Goal: Information Seeking & Learning: Learn about a topic

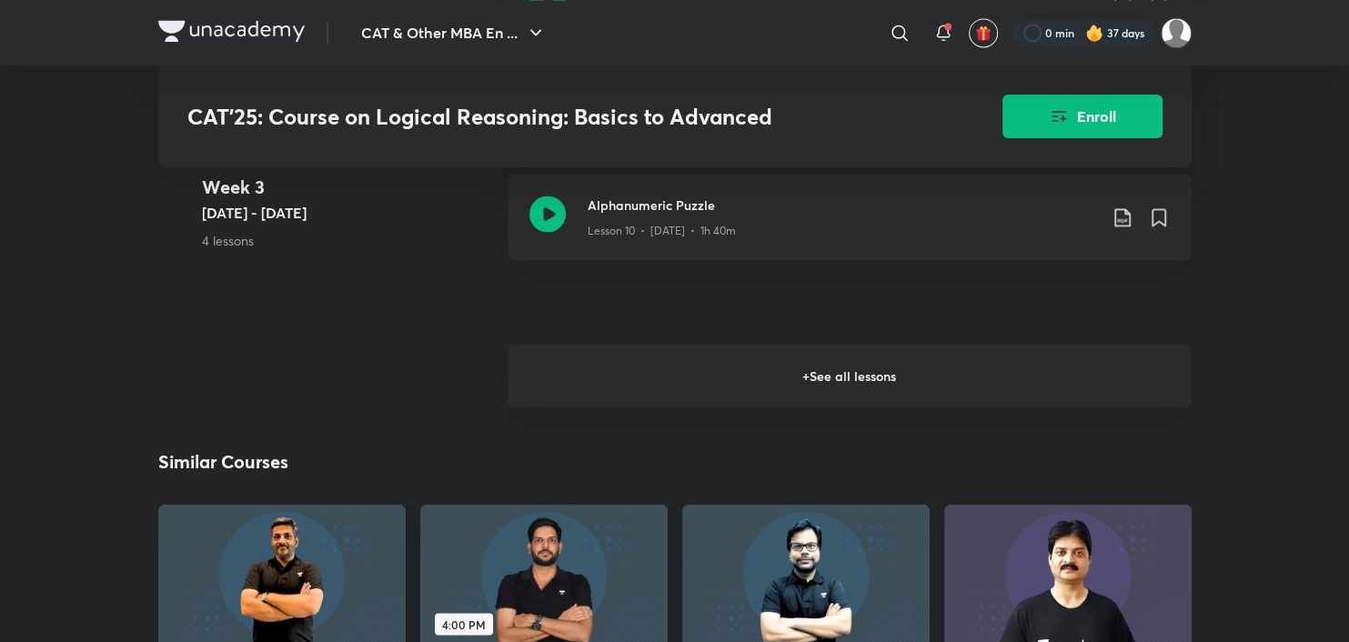
click at [695, 379] on h6 "+ See all lessons" at bounding box center [850, 376] width 684 height 64
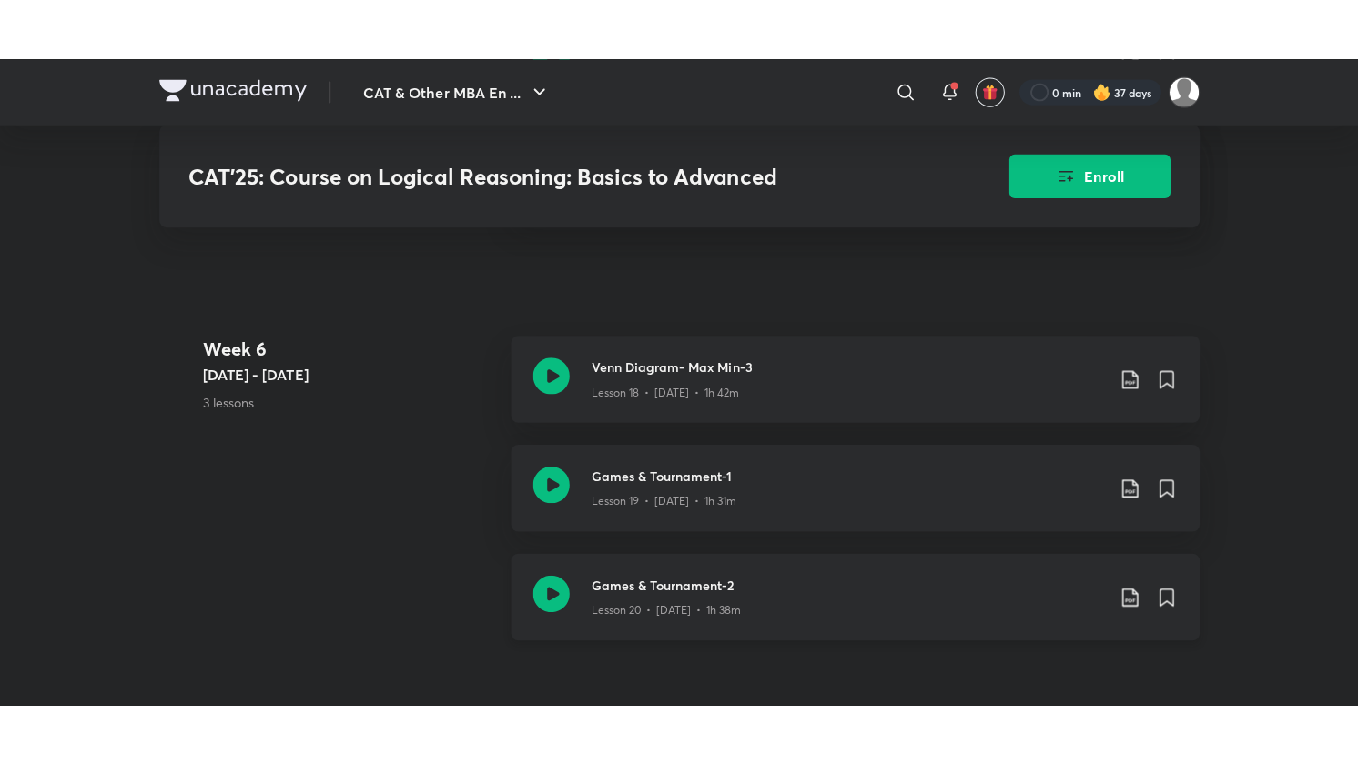
scroll to position [3276, 0]
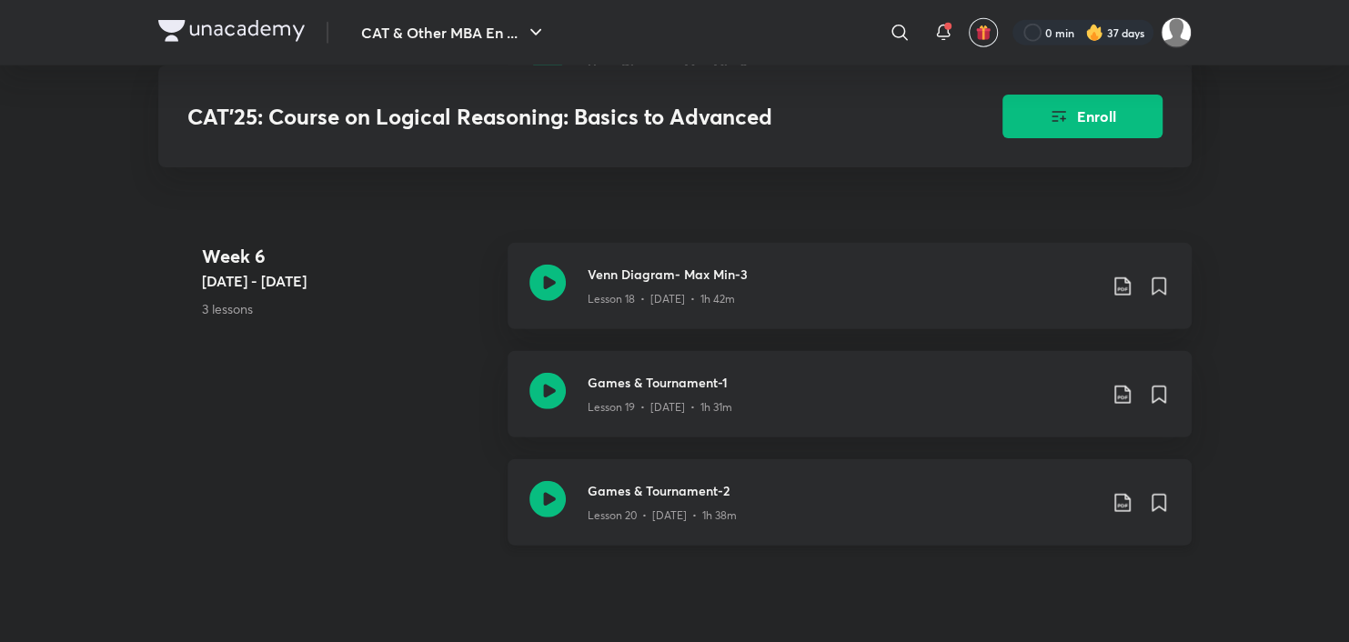
click at [556, 500] on icon at bounding box center [548, 499] width 36 height 36
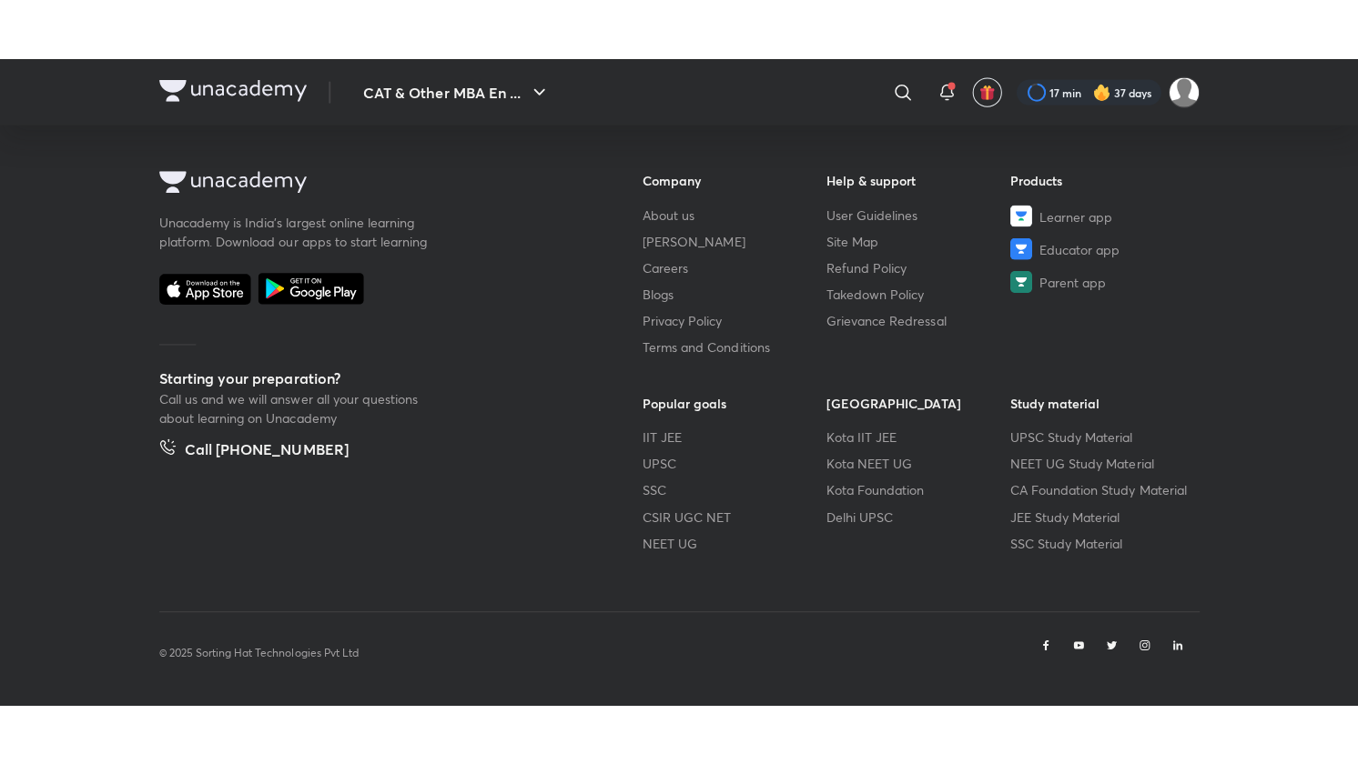
scroll to position [962, 0]
